Goal: Communication & Community: Ask a question

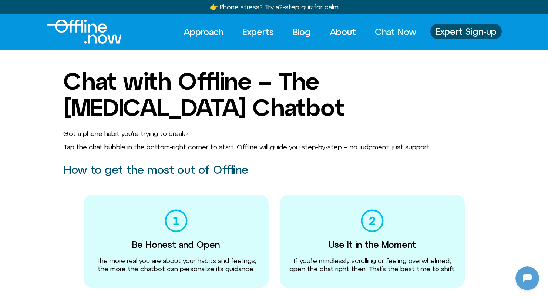
click at [390, 32] on link "Chat Now" at bounding box center [395, 32] width 55 height 16
click at [388, 27] on link "Chat Now" at bounding box center [395, 32] width 55 height 16
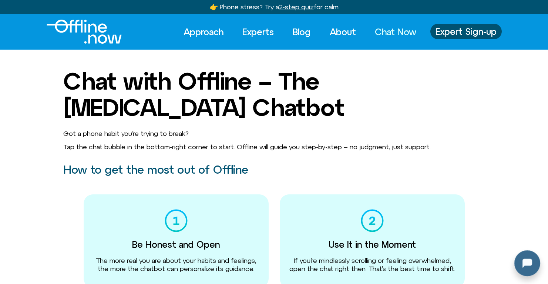
scroll to position [373, 0]
drag, startPoint x: 526, startPoint y: 265, endPoint x: 999, endPoint y: 509, distance: 532.8
click at [526, 265] on div at bounding box center [526, 262] width 24 height 24
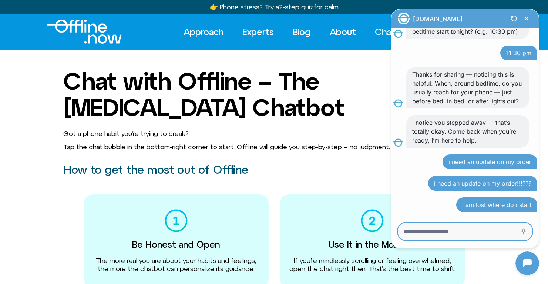
click at [444, 231] on textarea "Message Input" at bounding box center [455, 231] width 102 height 7
type textarea "**********"
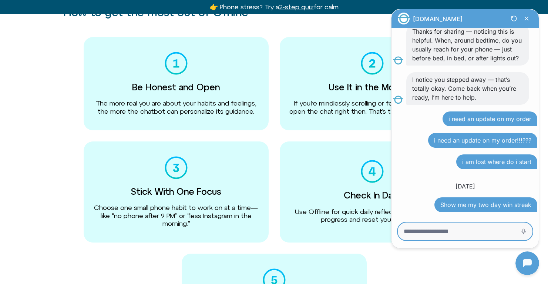
scroll to position [144, 0]
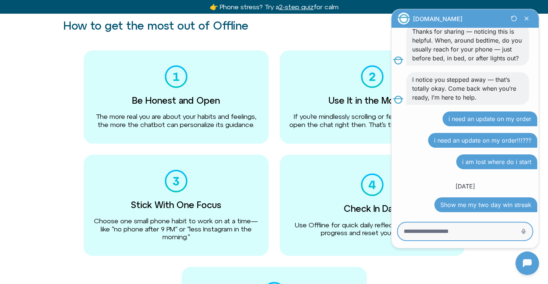
click at [477, 228] on textarea "Message Input" at bounding box center [455, 231] width 102 height 7
type textarea "******"
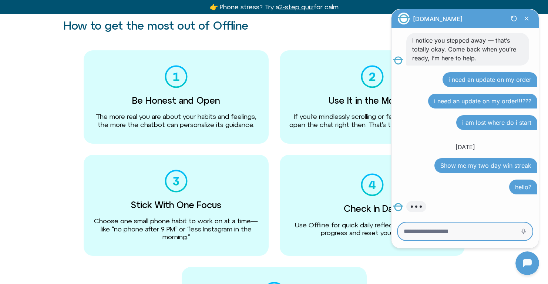
scroll to position [455, 0]
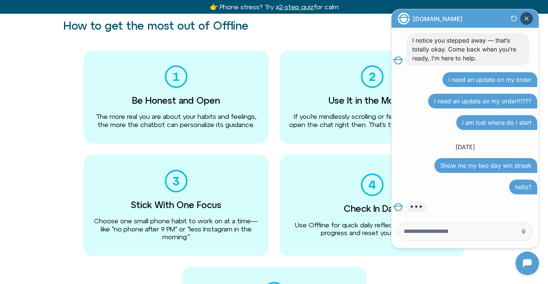
drag, startPoint x: 526, startPoint y: 20, endPoint x: 841, endPoint y: 120, distance: 329.9
click at [526, 20] on icon "Close Chatbot Button" at bounding box center [526, 18] width 13 height 13
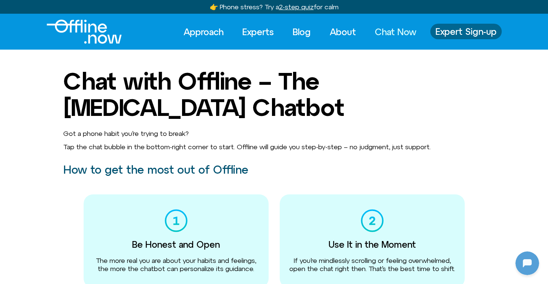
scroll to position [438, 0]
click at [204, 29] on link "Approach" at bounding box center [203, 32] width 53 height 16
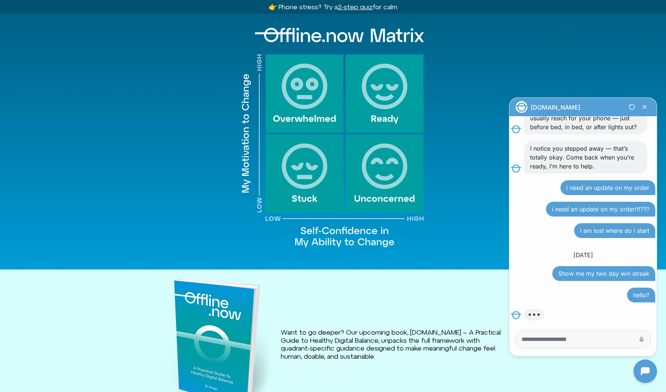
scroll to position [418, 0]
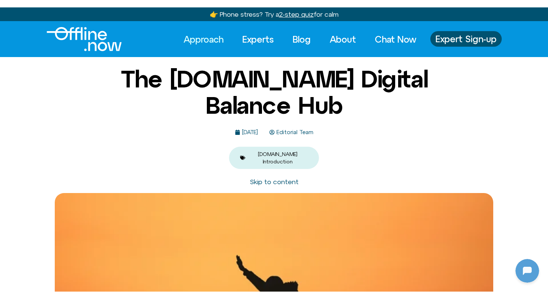
scroll to position [423, 0]
